Goal: Communication & Community: Answer question/provide support

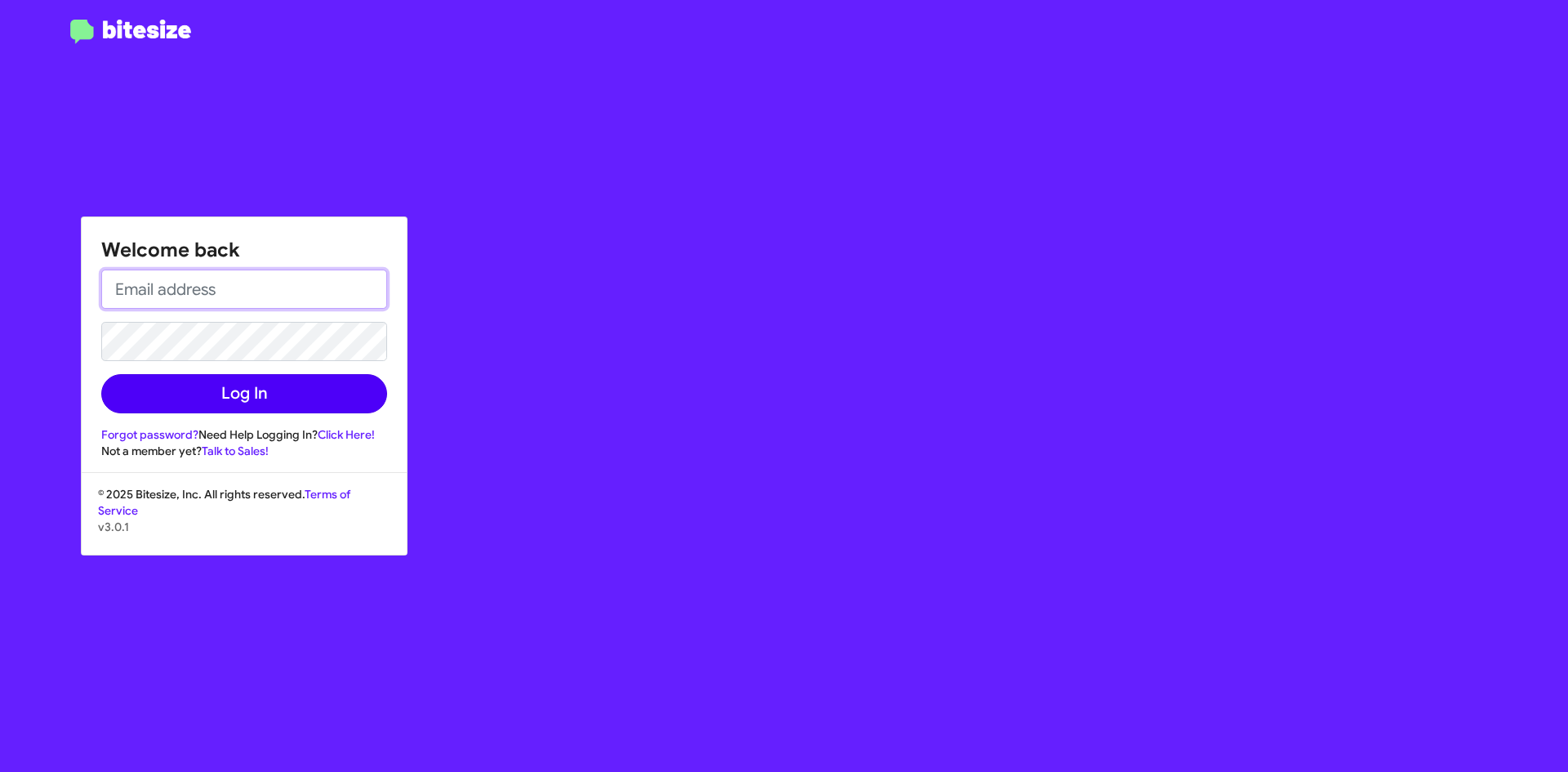
type input "[EMAIL_ADDRESS][DOMAIN_NAME]"
click at [226, 386] on button "Log In" at bounding box center [243, 393] width 286 height 39
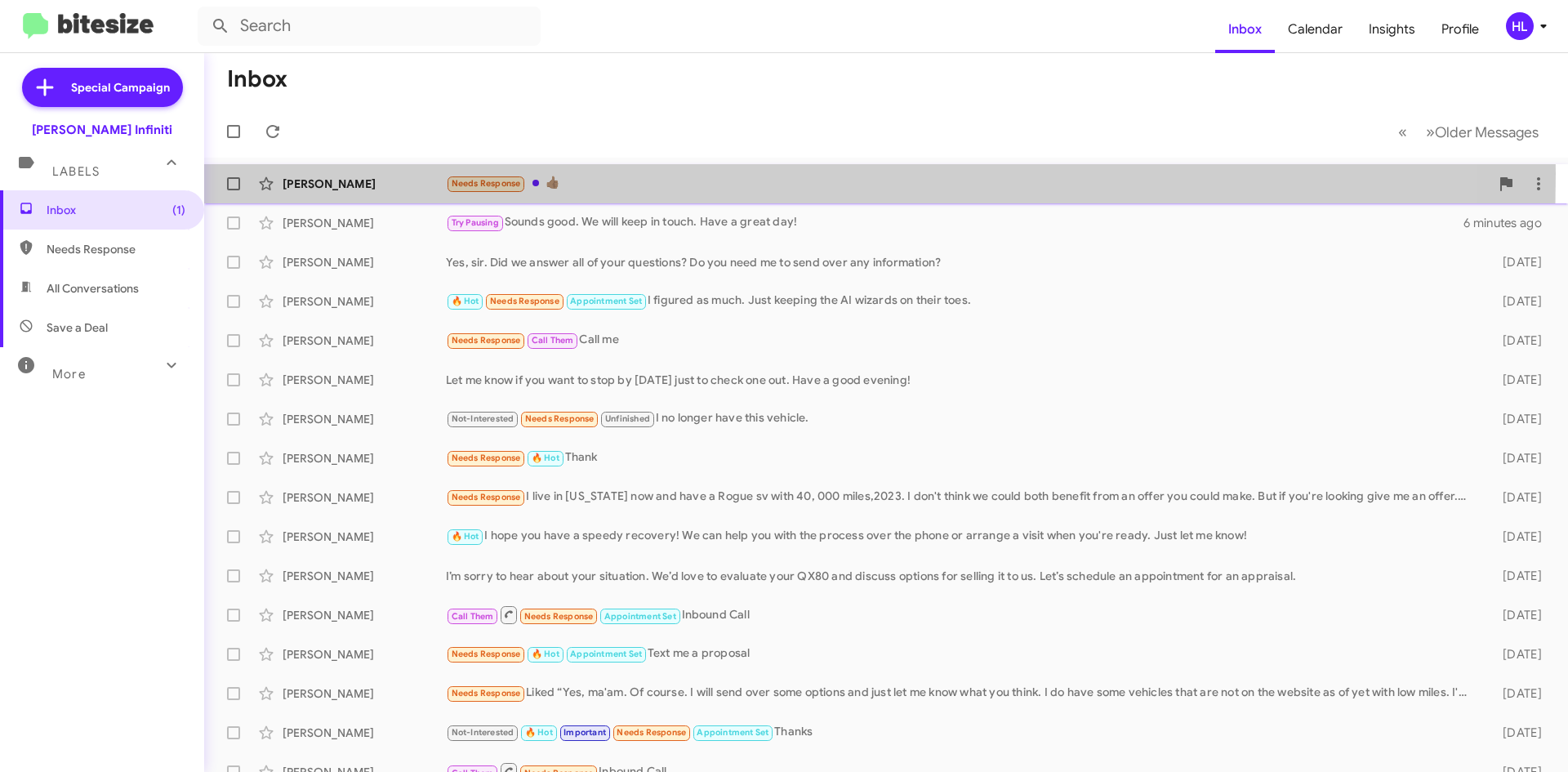
click at [375, 173] on div "[PERSON_NAME] Needs Response 👍🏽 a minute ago" at bounding box center [886, 183] width 1338 height 32
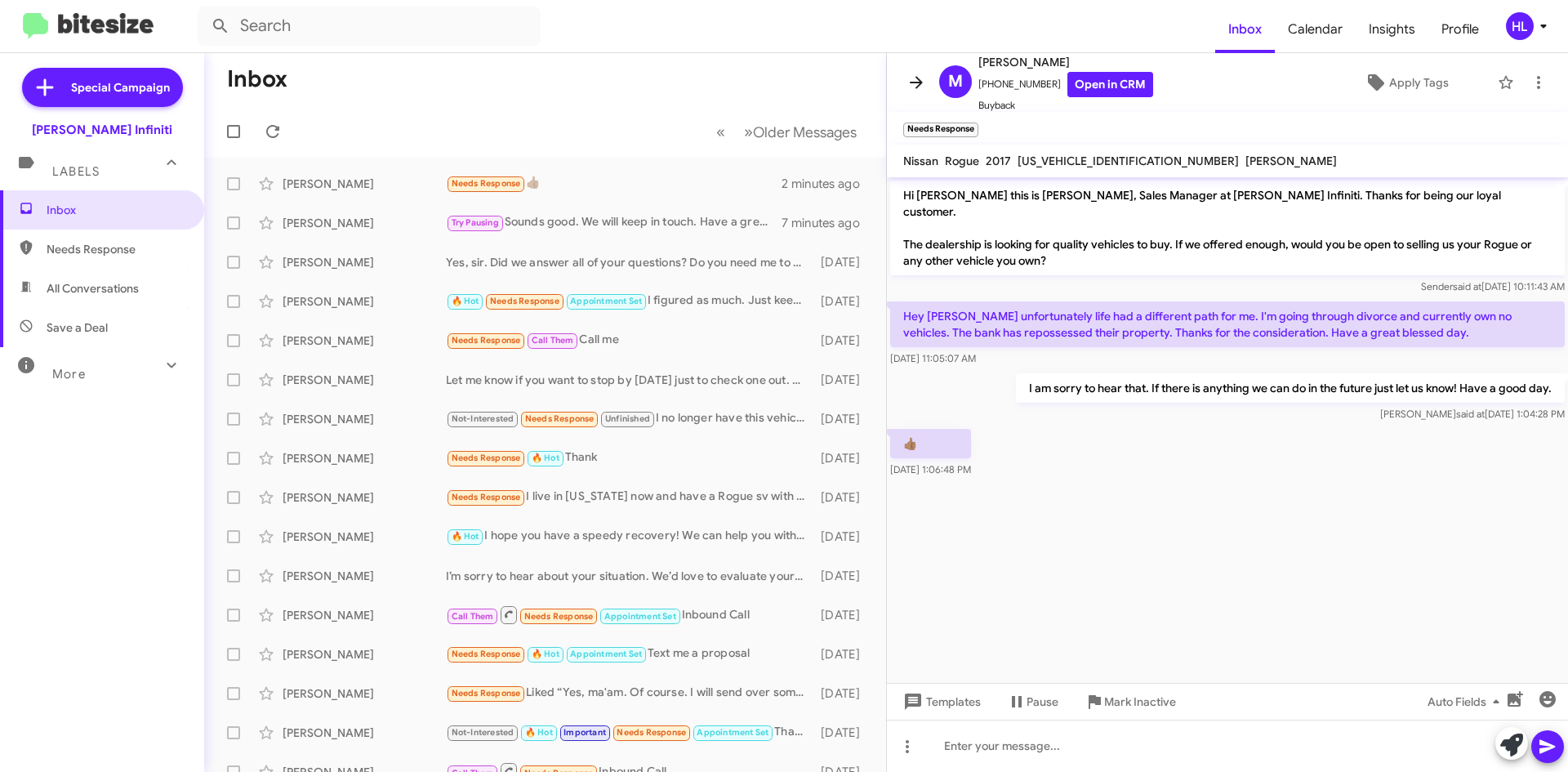
click at [919, 76] on icon at bounding box center [916, 82] width 20 height 20
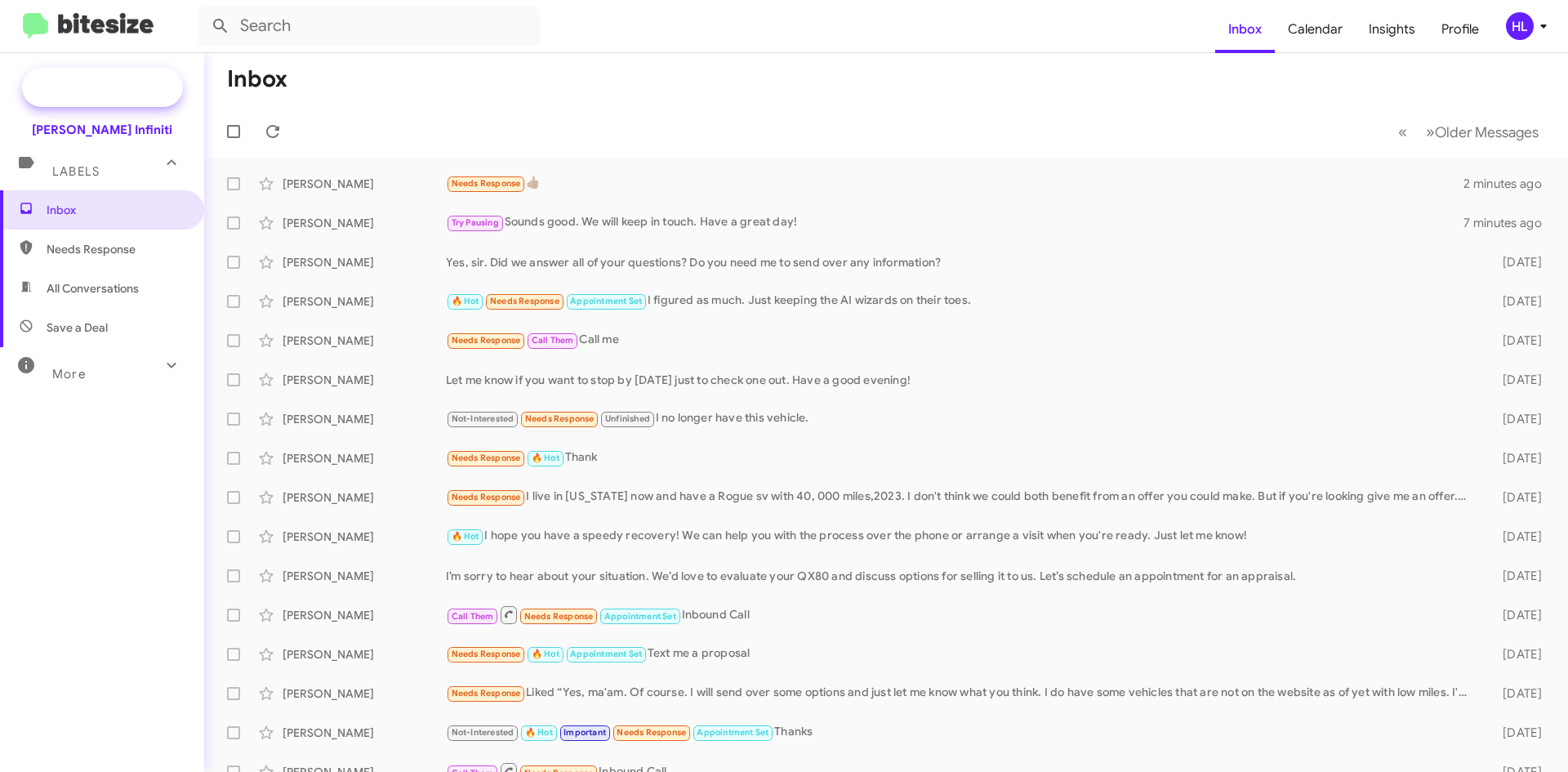
click at [109, 86] on span "Special Campaign" at bounding box center [120, 87] width 99 height 17
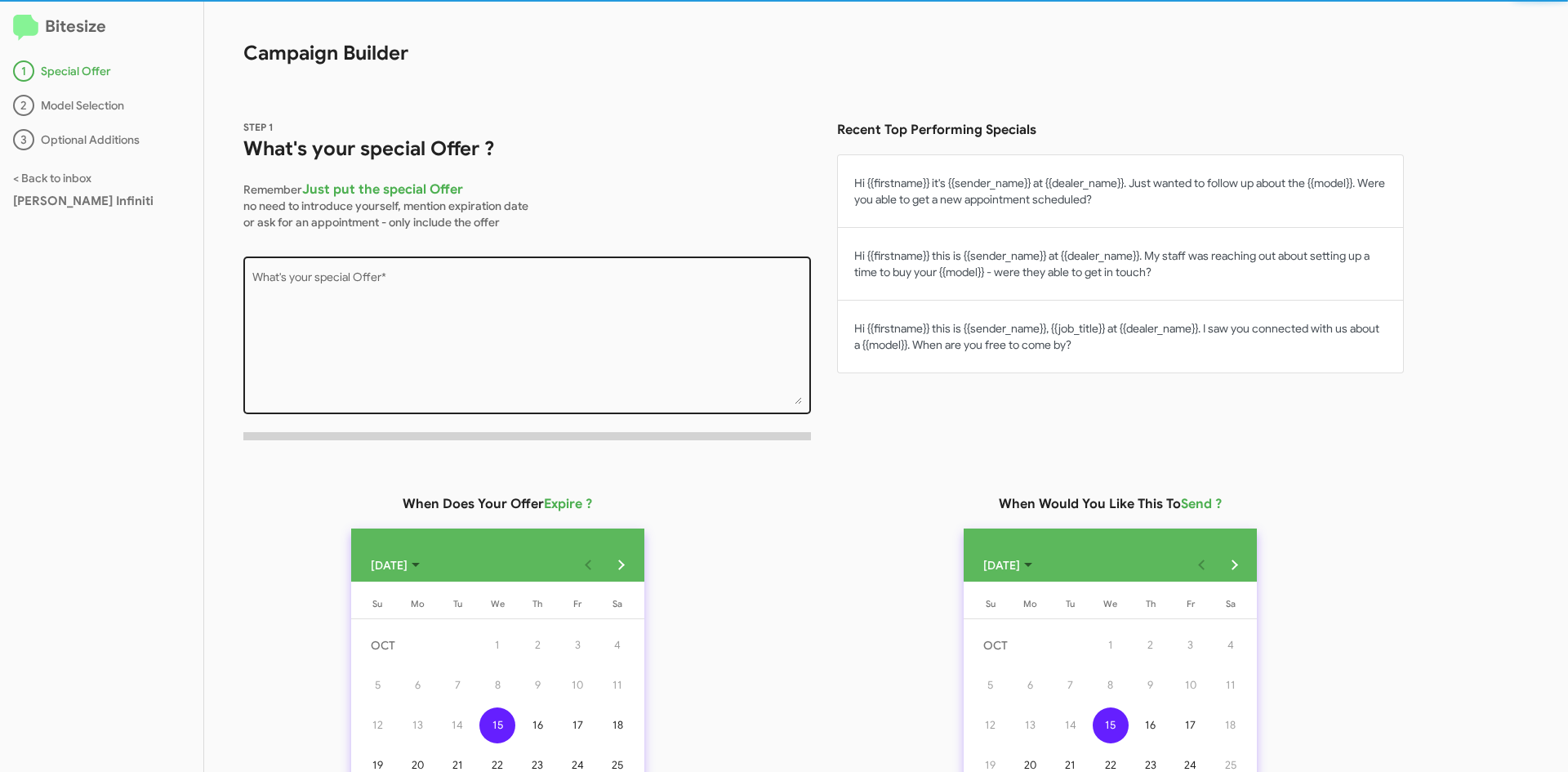
click at [547, 319] on textarea "What's your special Offer *" at bounding box center [527, 337] width 550 height 132
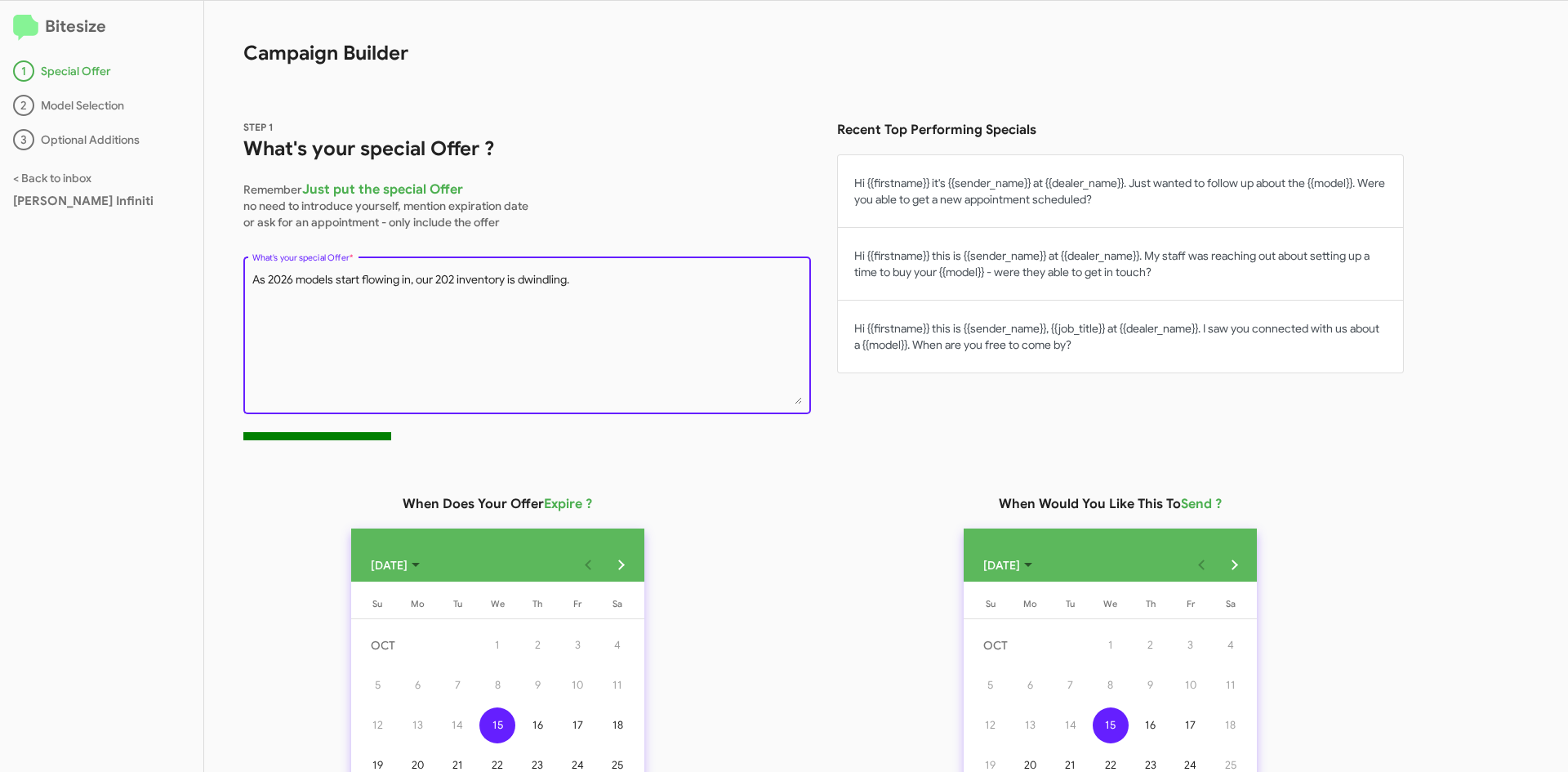
click at [456, 283] on textarea "As 2026 models start flowing in, our 202 inventory is dwindling." at bounding box center [527, 337] width 550 height 132
click at [677, 309] on textarea "As 2026 models start flowing in, our 2025 inventory is dwindling." at bounding box center [527, 337] width 550 height 132
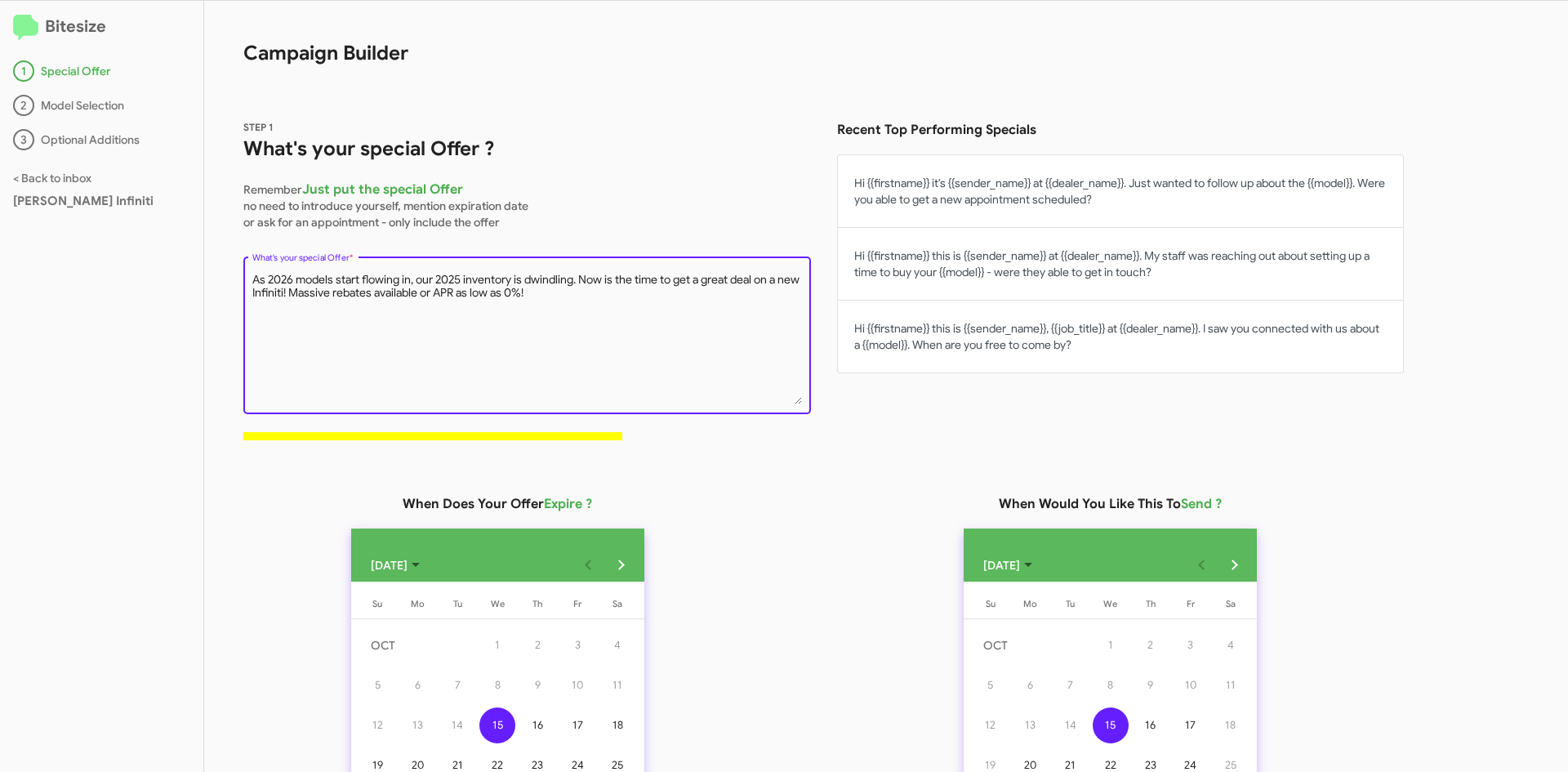
click at [286, 291] on textarea "As 2026 models start flowing in, our 2025 inventory is dwindling. Now is the ti…" at bounding box center [527, 337] width 550 height 132
click at [620, 317] on textarea "As 2026 models start flowing in, our 2025 inventory is dwindling. Now is the ti…" at bounding box center [527, 337] width 550 height 132
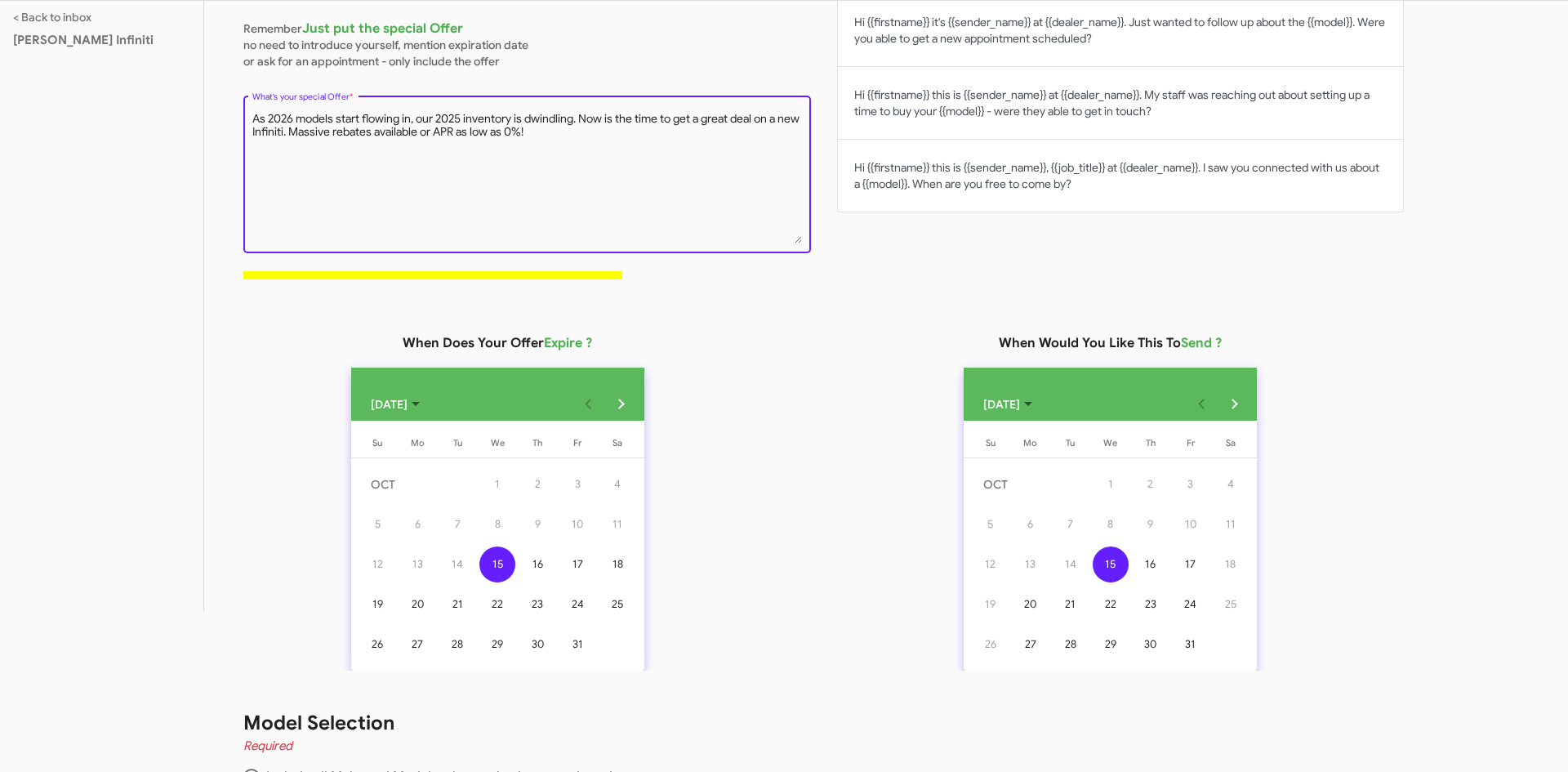
scroll to position [163, 0]
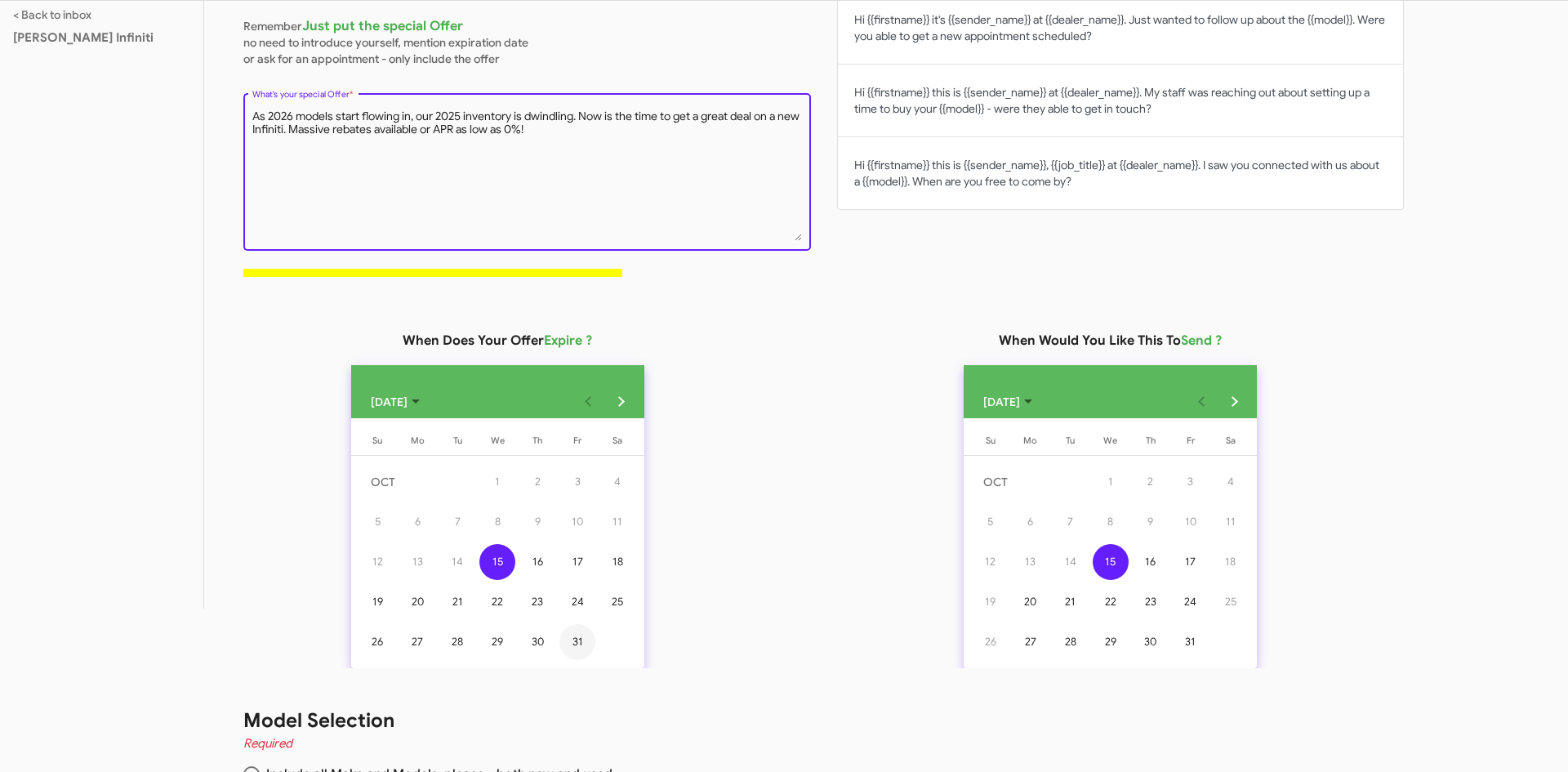
type textarea "As 2026 models start flowing in, our 2025 inventory is dwindling. Now is the ti…"
click at [579, 646] on div "31" at bounding box center [577, 642] width 36 height 36
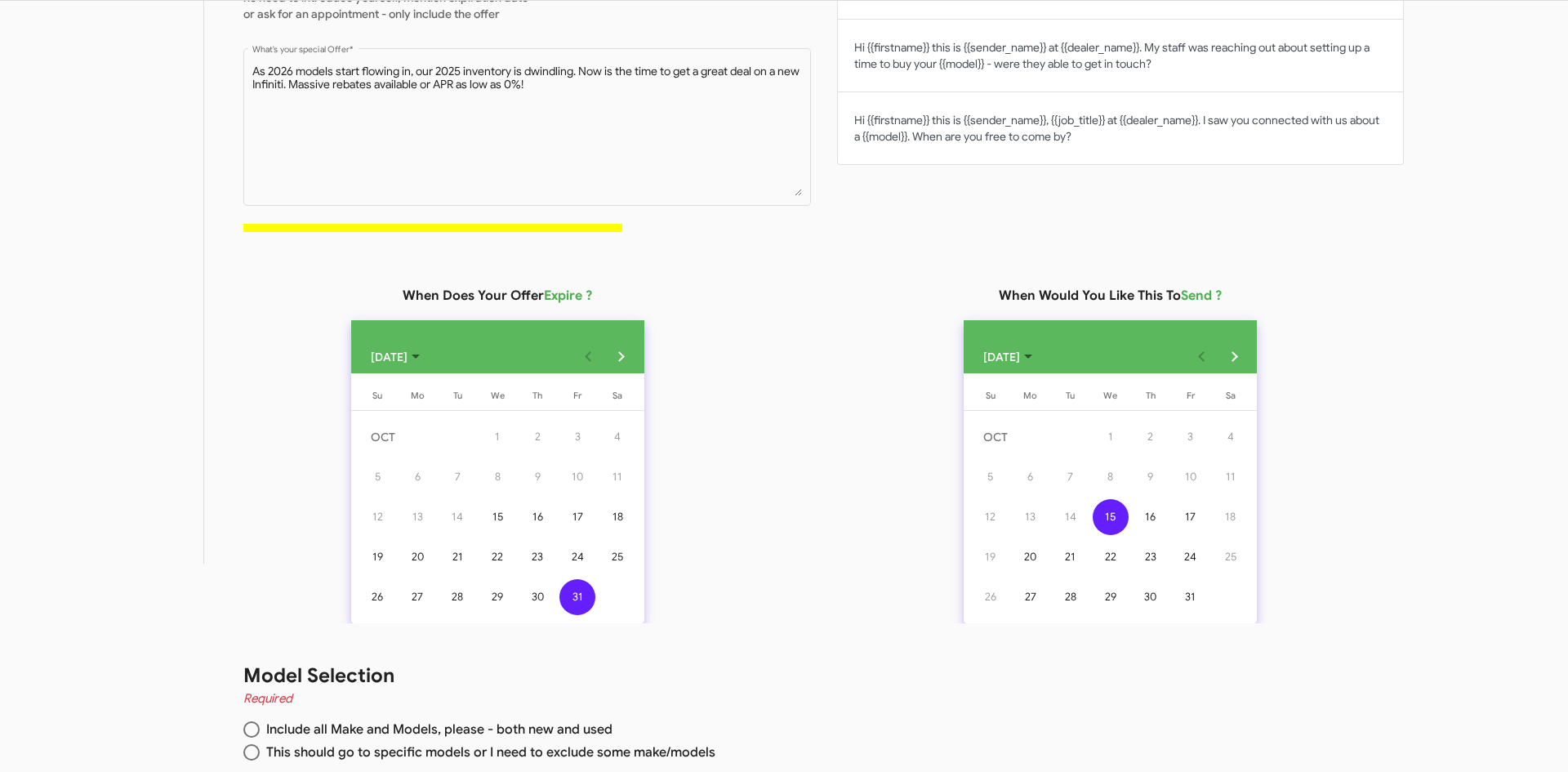
scroll to position [300, 0]
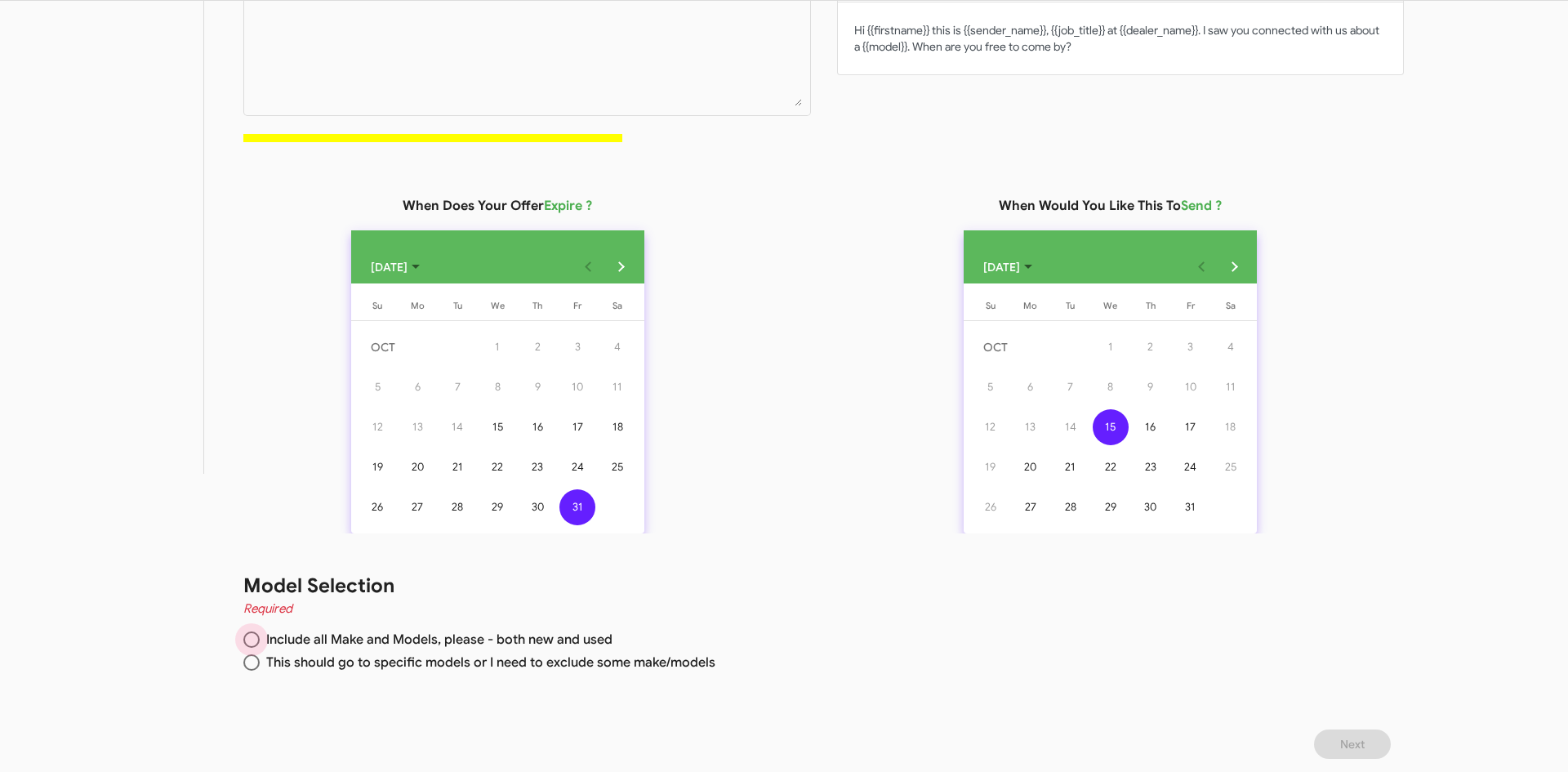
click at [252, 640] on span at bounding box center [251, 640] width 17 height 17
click at [252, 640] on input "Include all Make and Models, please - both new and used" at bounding box center [251, 640] width 17 height 17
radio input "true"
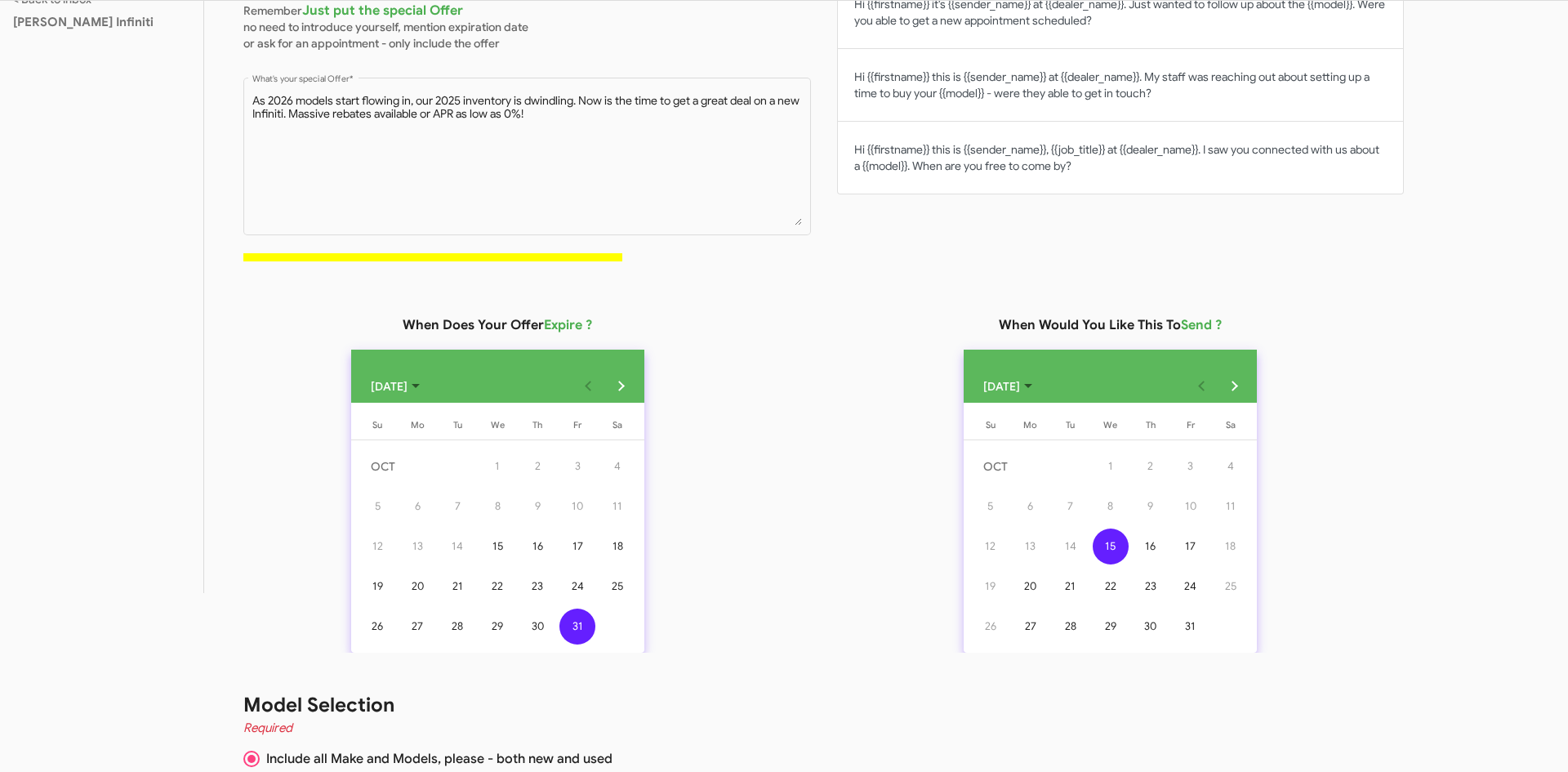
scroll to position [0, 0]
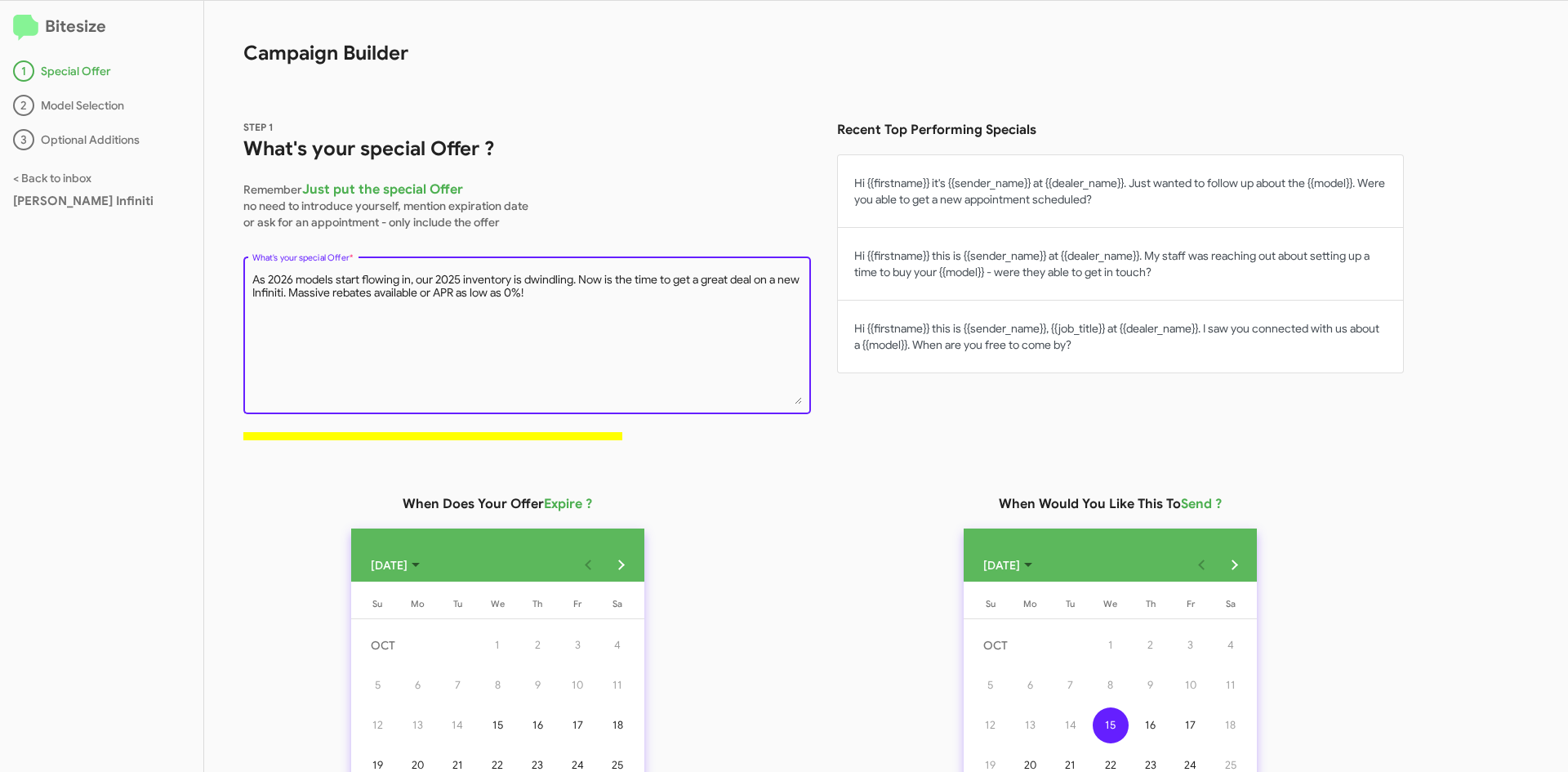
drag, startPoint x: 601, startPoint y: 315, endPoint x: 242, endPoint y: 282, distance: 360.5
click at [242, 282] on div "STEP 1 What's your special Offer ? Remember Just put the special Offer no need …" at bounding box center [804, 266] width 1200 height 374
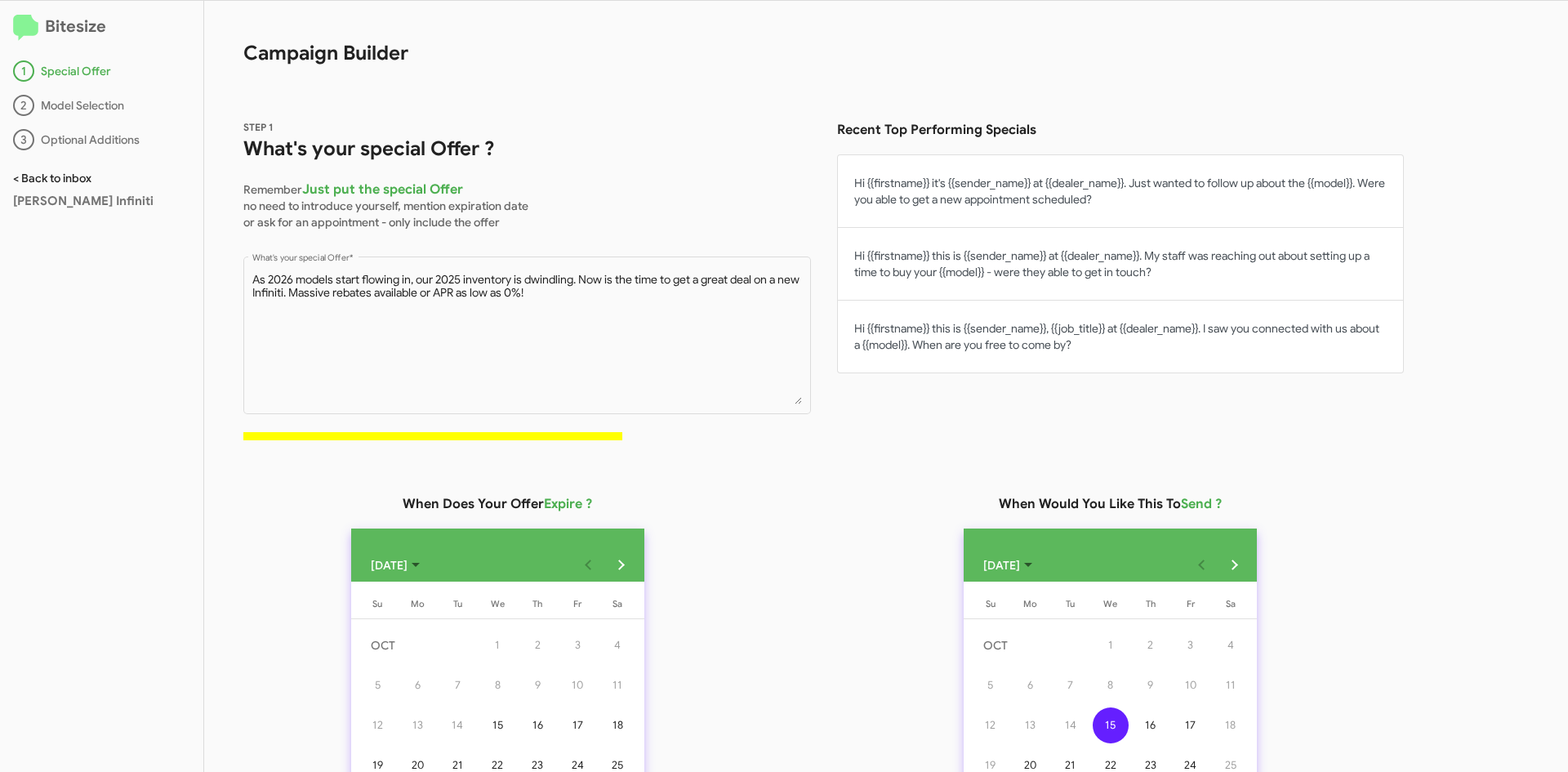
click at [53, 183] on link "< Back to inbox" at bounding box center [52, 178] width 78 height 15
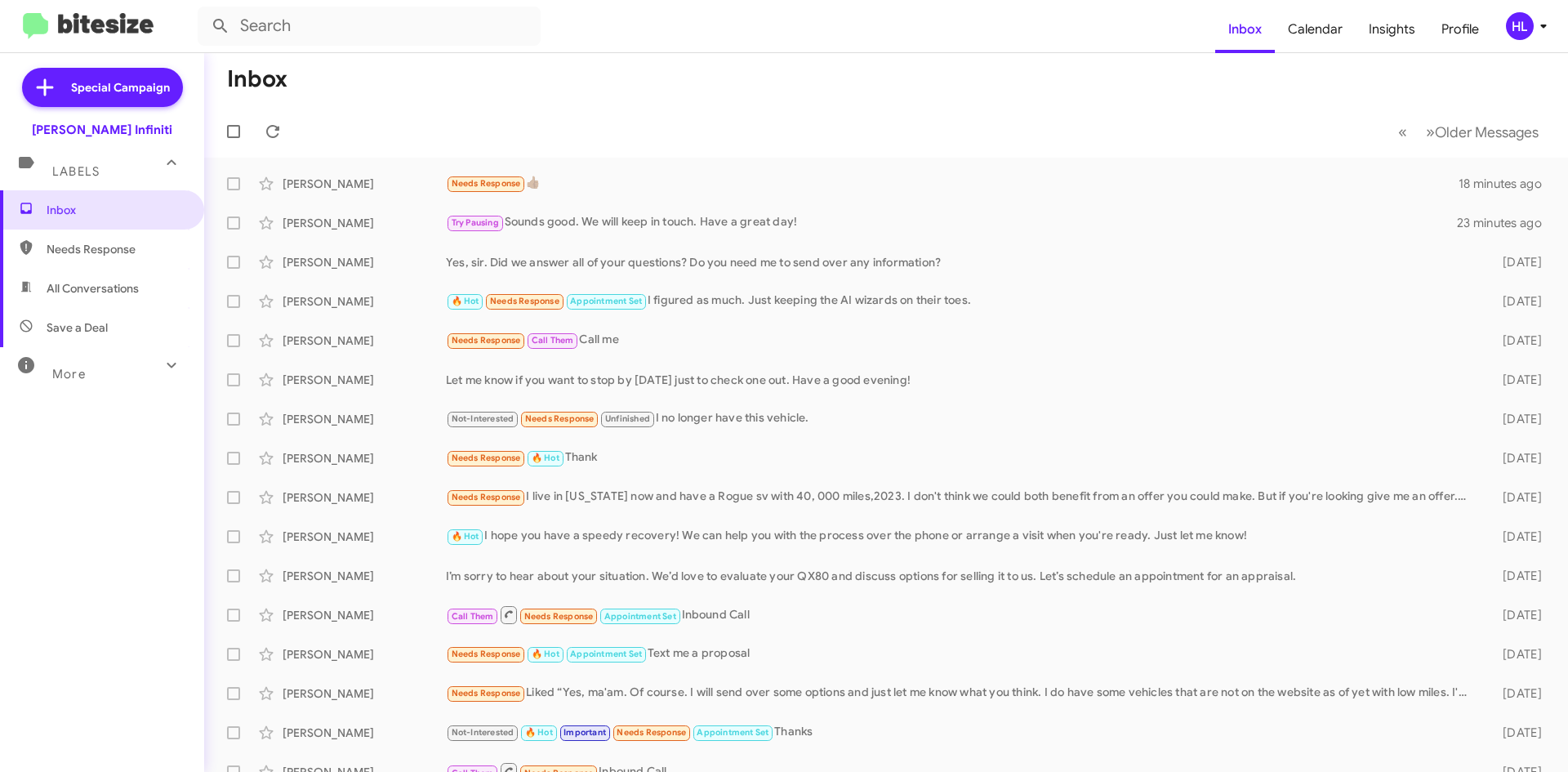
click at [103, 281] on span "All Conversations" at bounding box center [92, 288] width 92 height 17
type input "in:all-conversations"
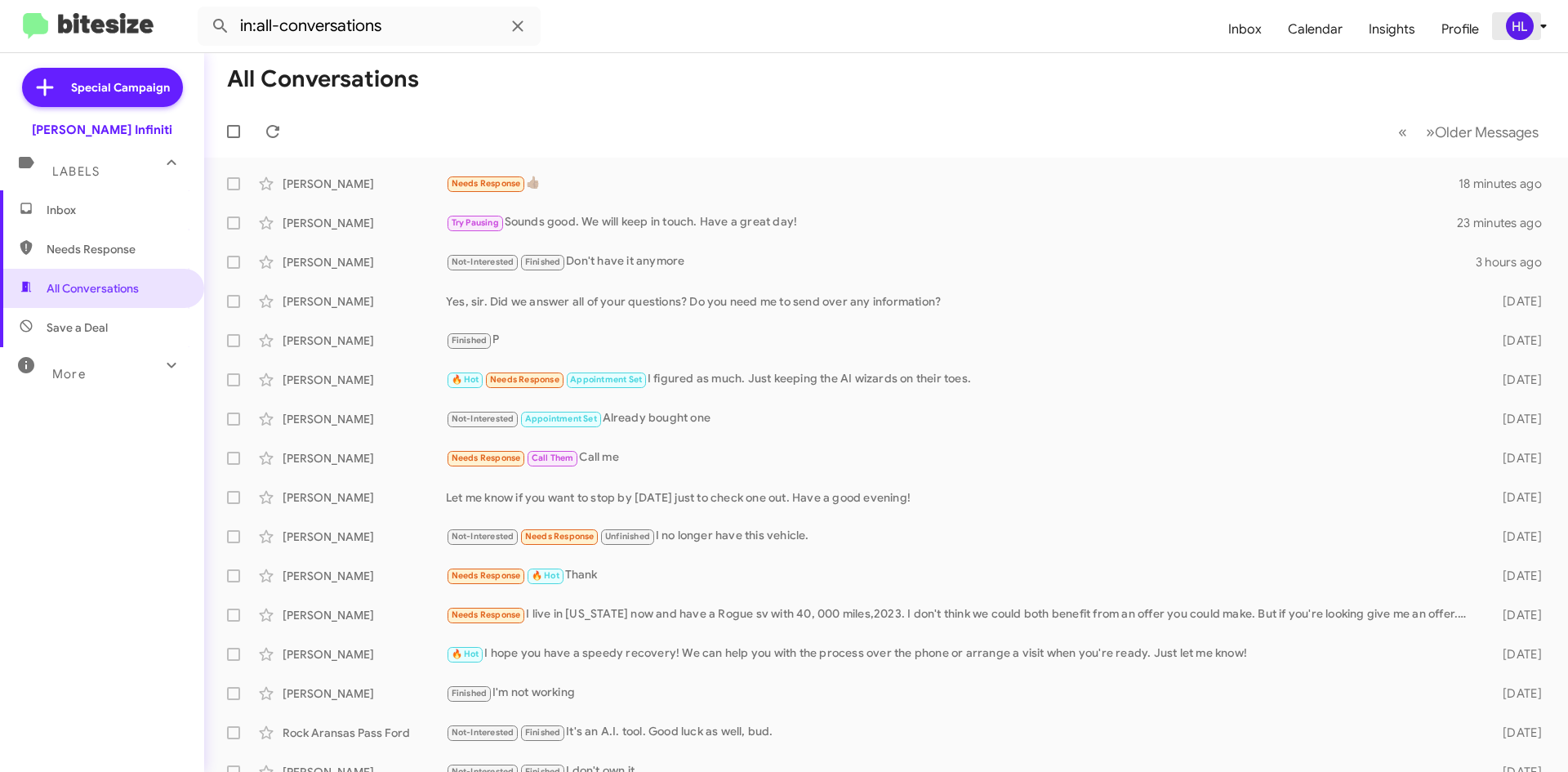
click at [1513, 31] on div "HL" at bounding box center [1520, 26] width 27 height 27
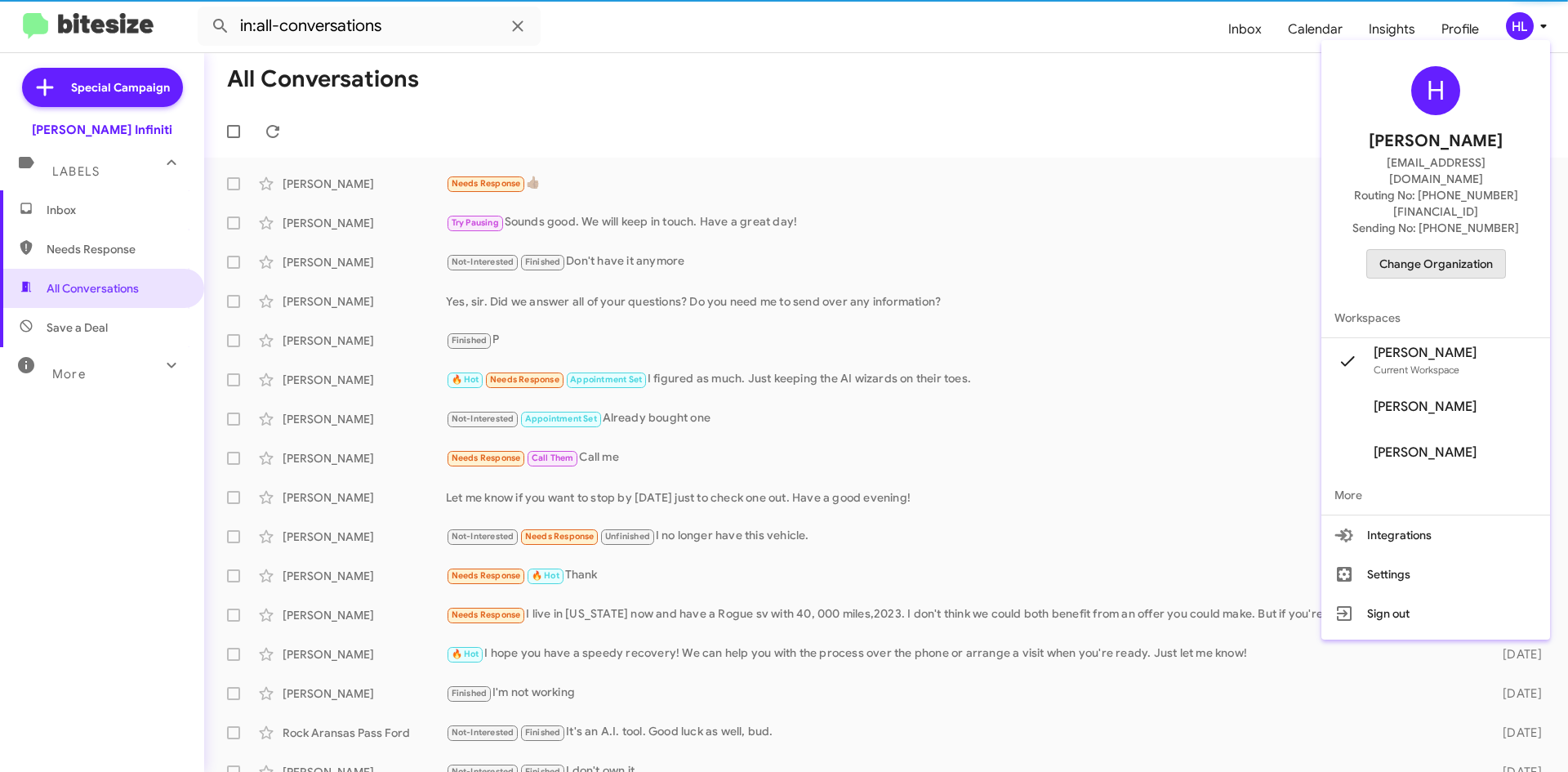
click at [1458, 250] on span "Change Organization" at bounding box center [1437, 264] width 114 height 27
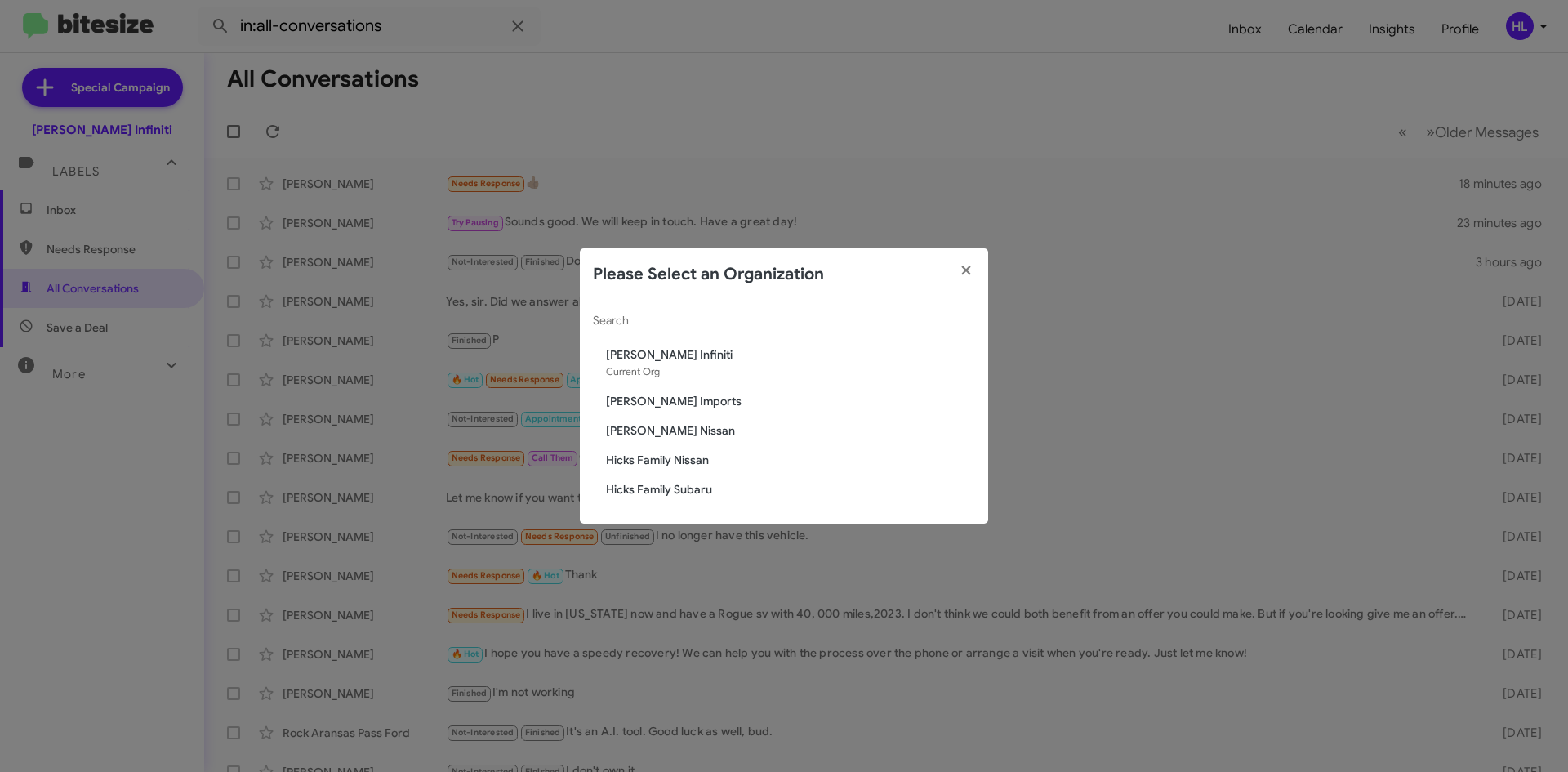
click at [667, 430] on span "[PERSON_NAME] Nissan" at bounding box center [791, 430] width 369 height 17
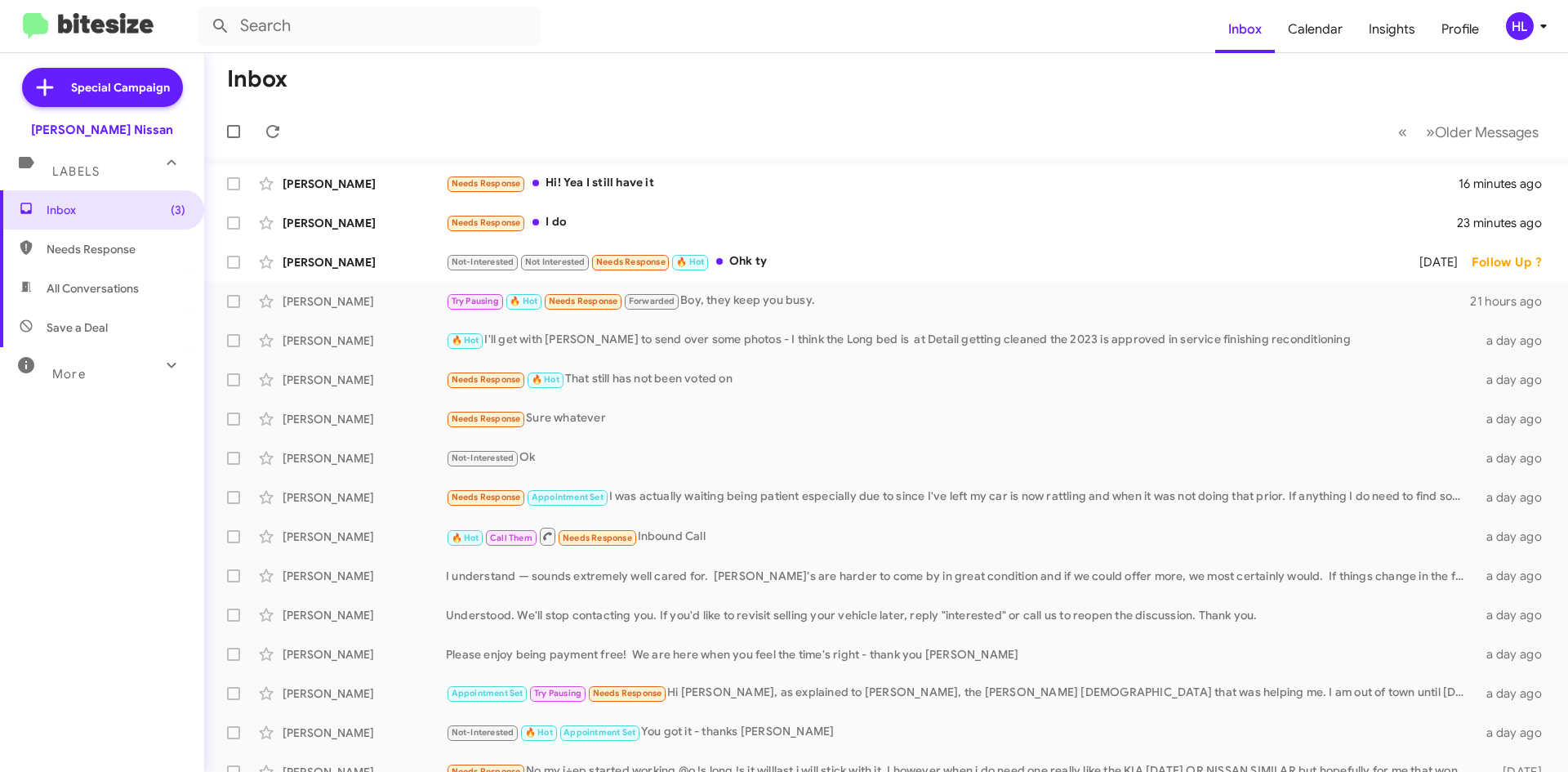
click at [1534, 28] on icon at bounding box center [1543, 26] width 20 height 20
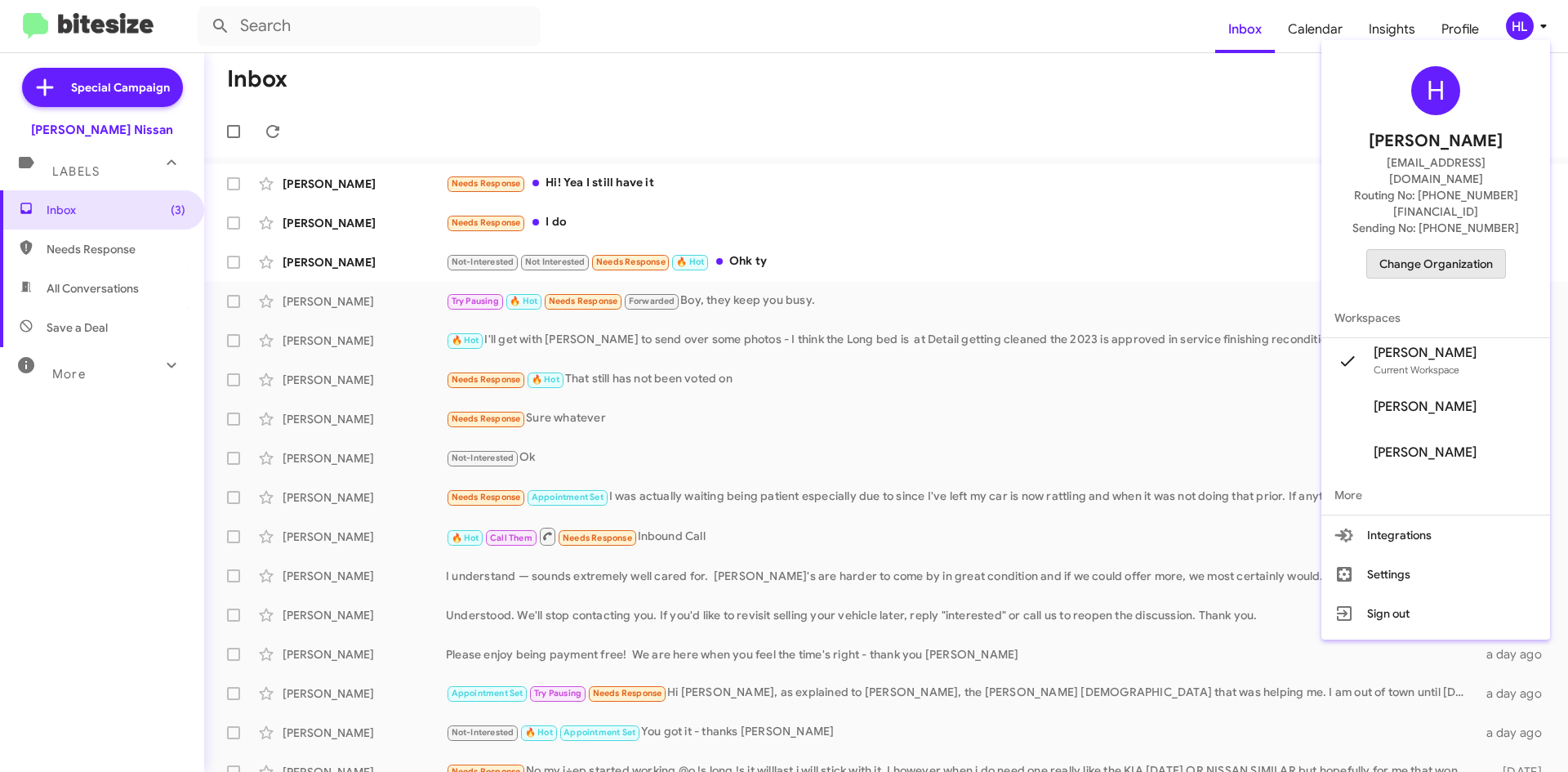
click at [1466, 250] on span "Change Organization" at bounding box center [1437, 264] width 114 height 27
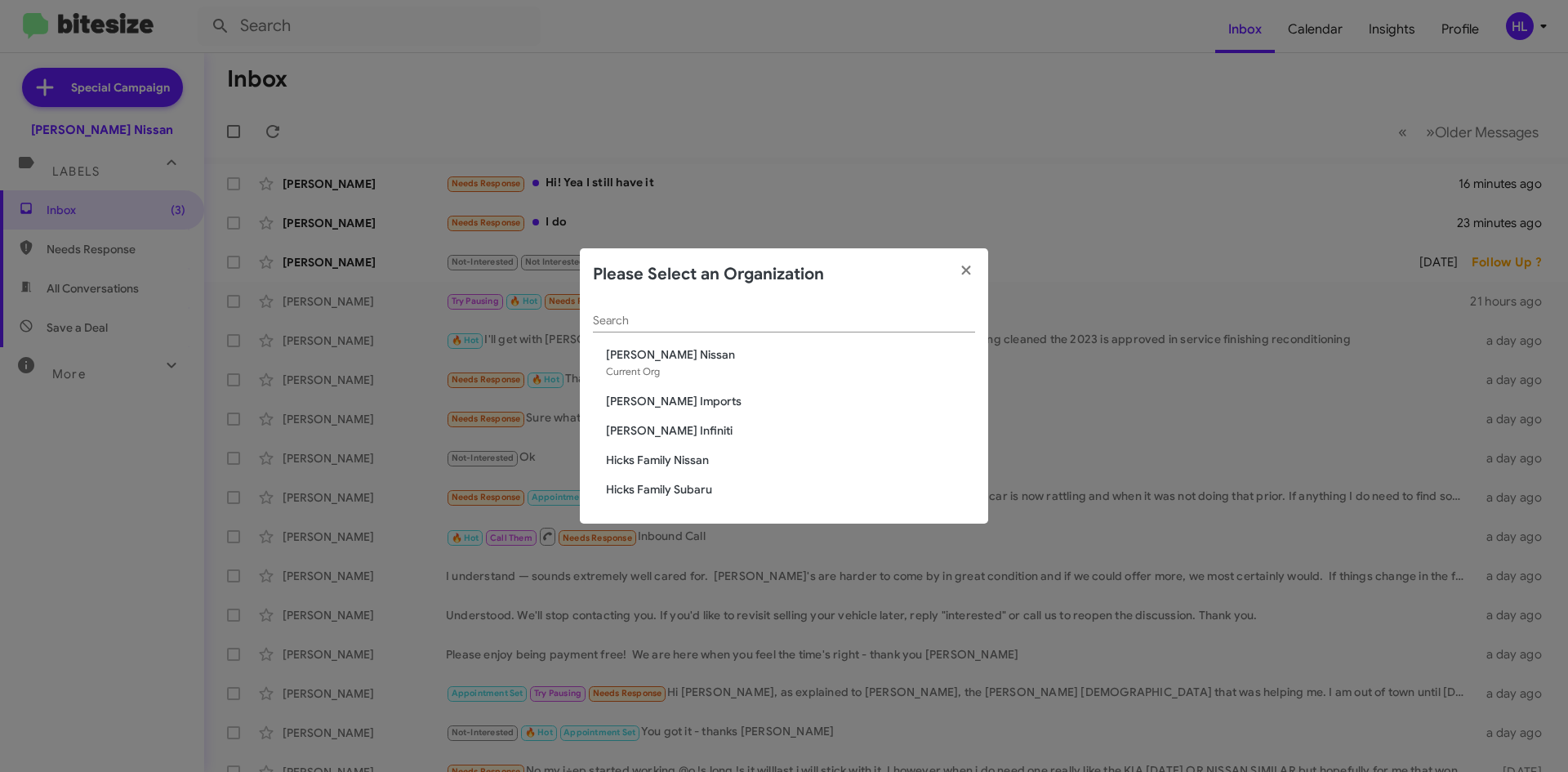
click at [653, 458] on span "Hicks Family Nissan" at bounding box center [791, 459] width 369 height 17
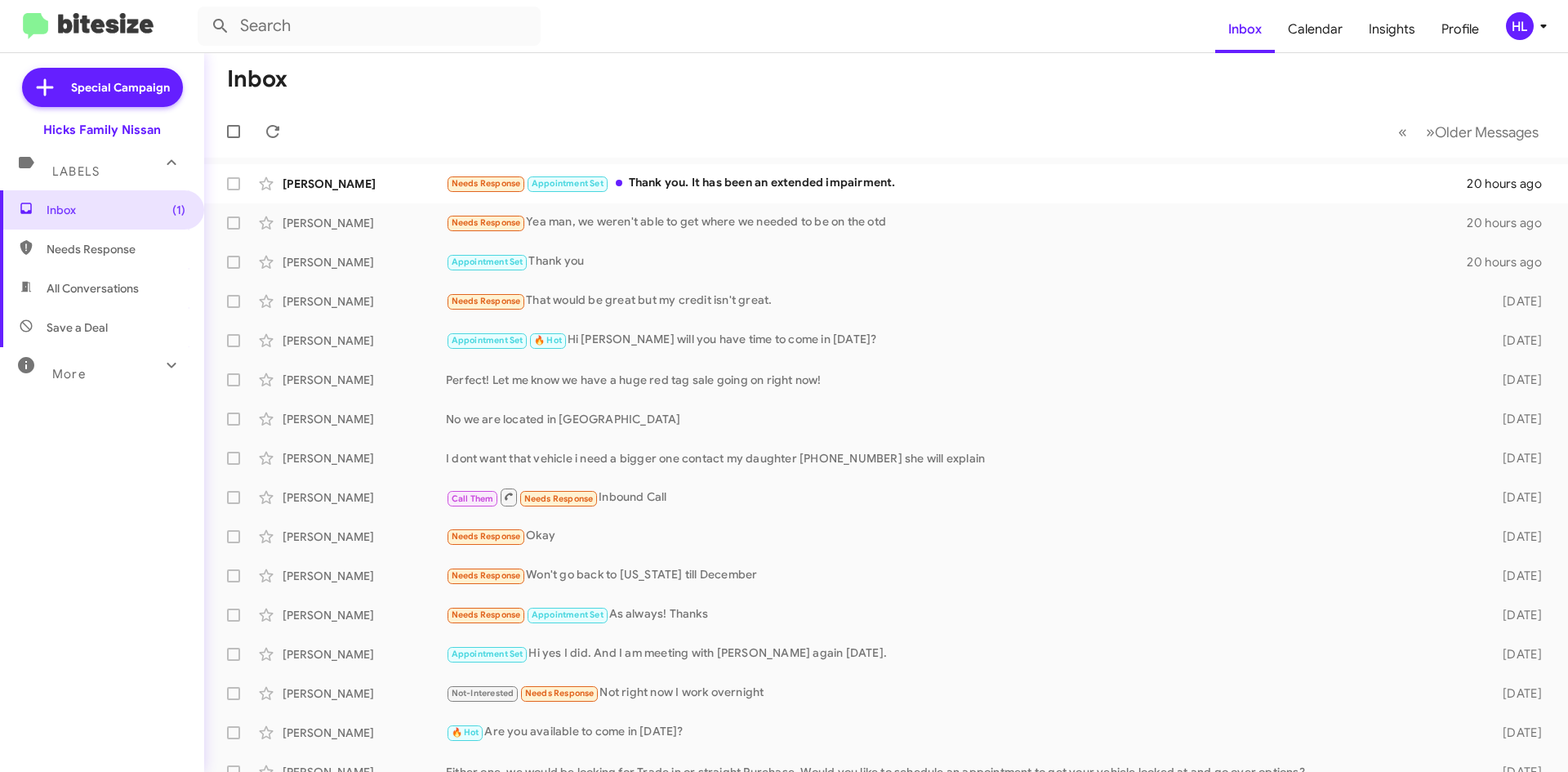
click at [1511, 32] on div "HL" at bounding box center [1520, 26] width 27 height 27
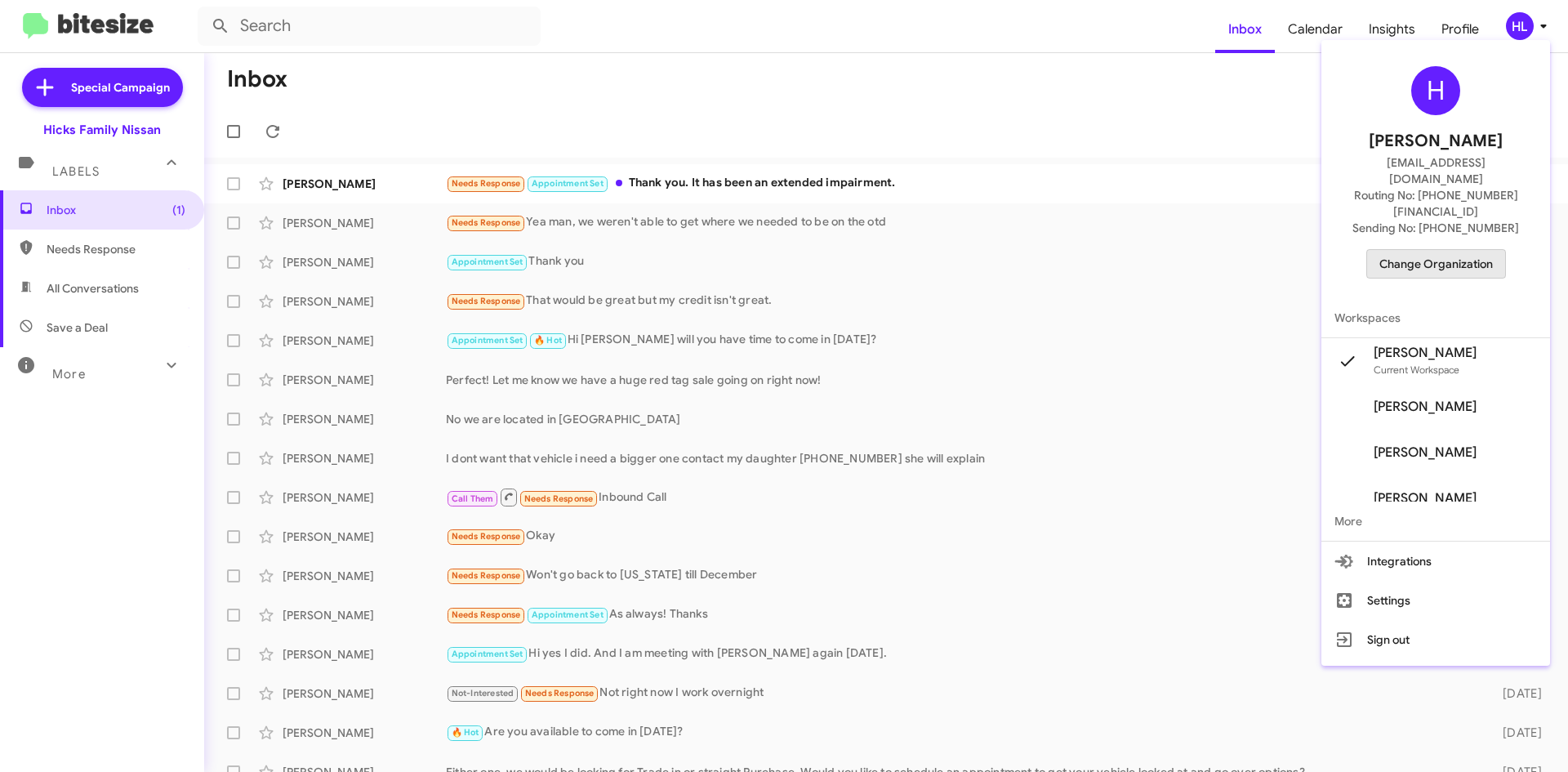
click at [1468, 250] on span "Change Organization" at bounding box center [1437, 264] width 114 height 27
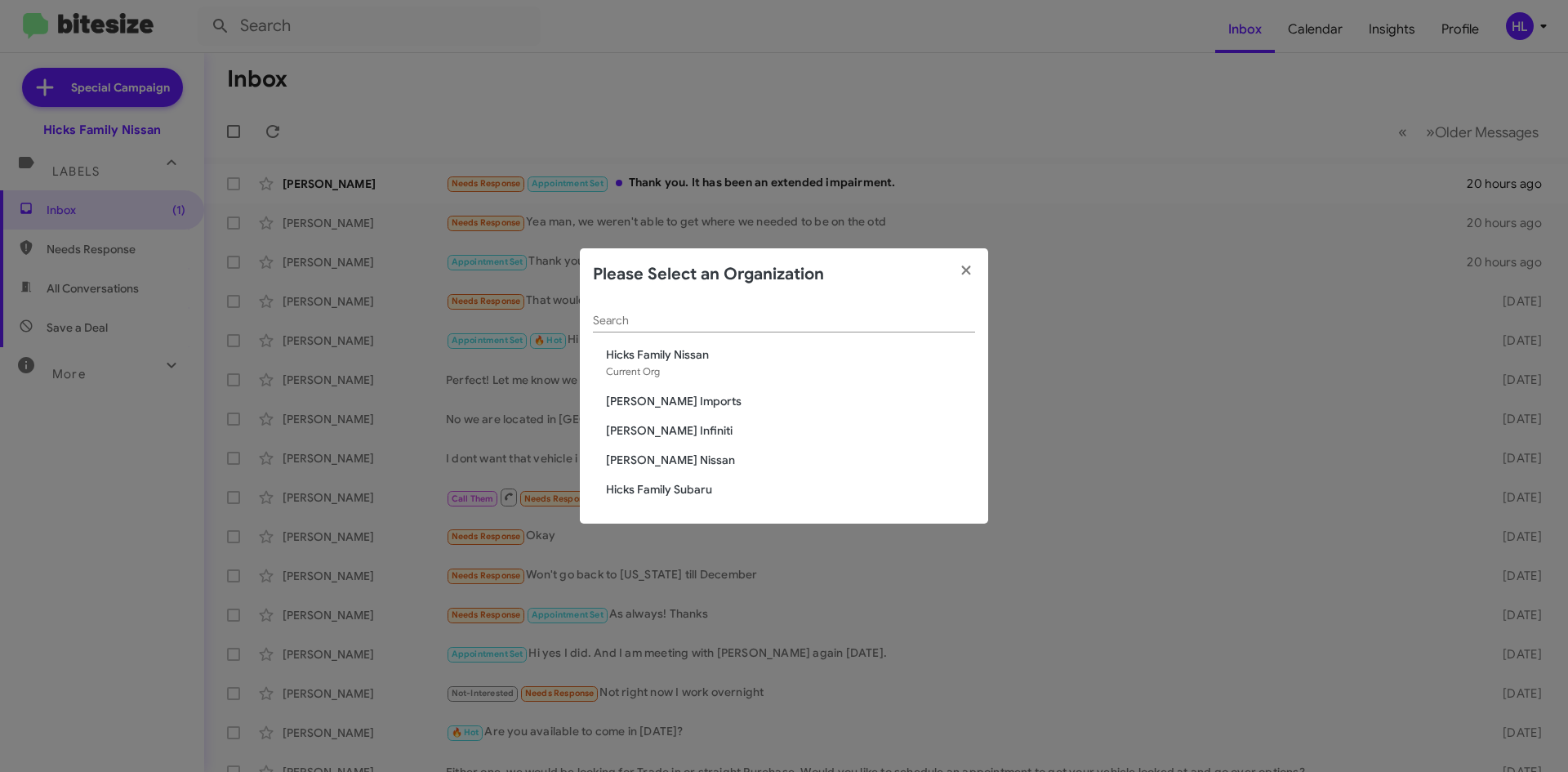
click at [665, 461] on span "[PERSON_NAME] Nissan" at bounding box center [791, 459] width 369 height 17
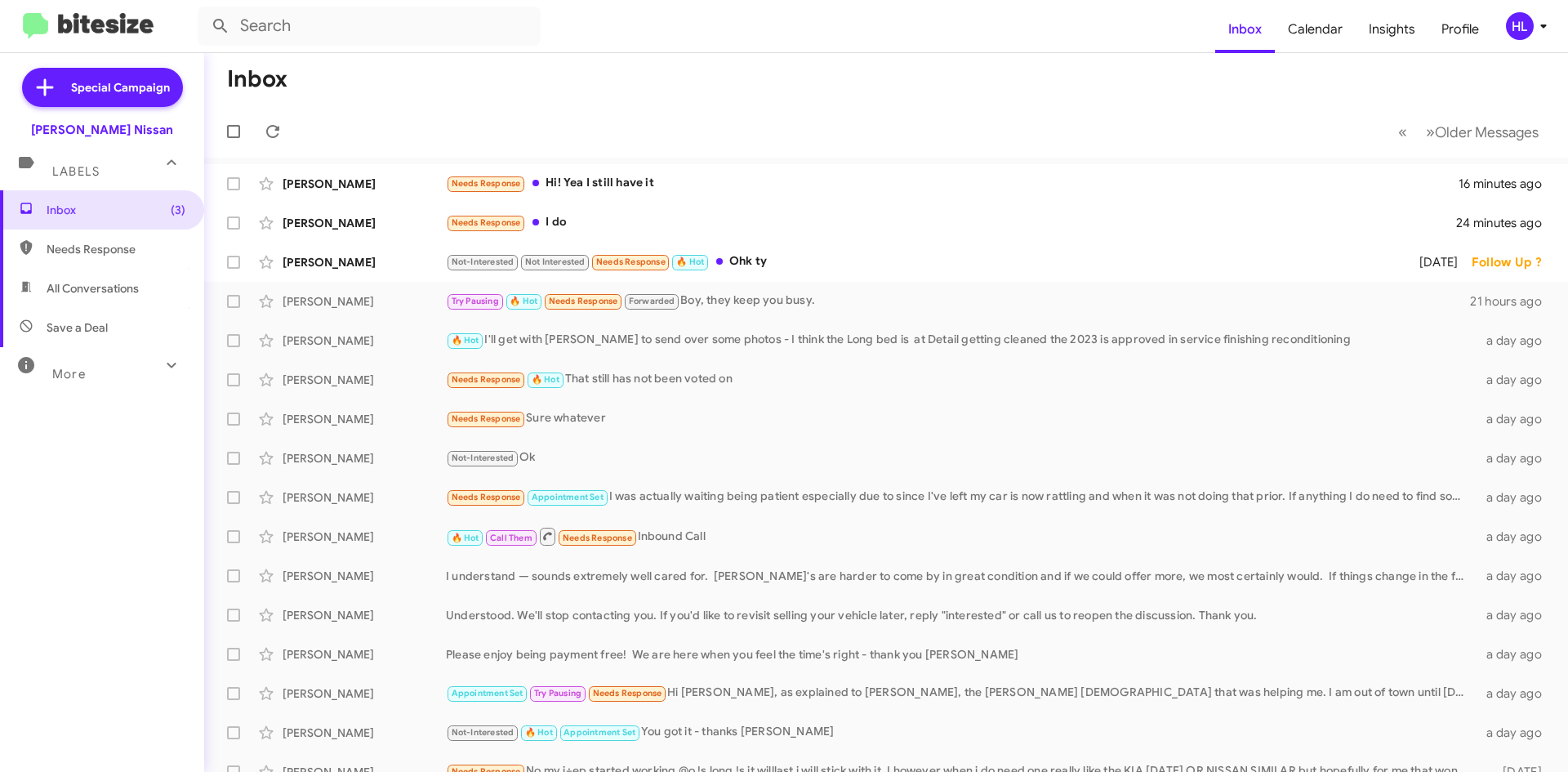
click at [112, 290] on span "All Conversations" at bounding box center [92, 288] width 92 height 17
type input "in:all-conversations"
